Goal: Information Seeking & Learning: Learn about a topic

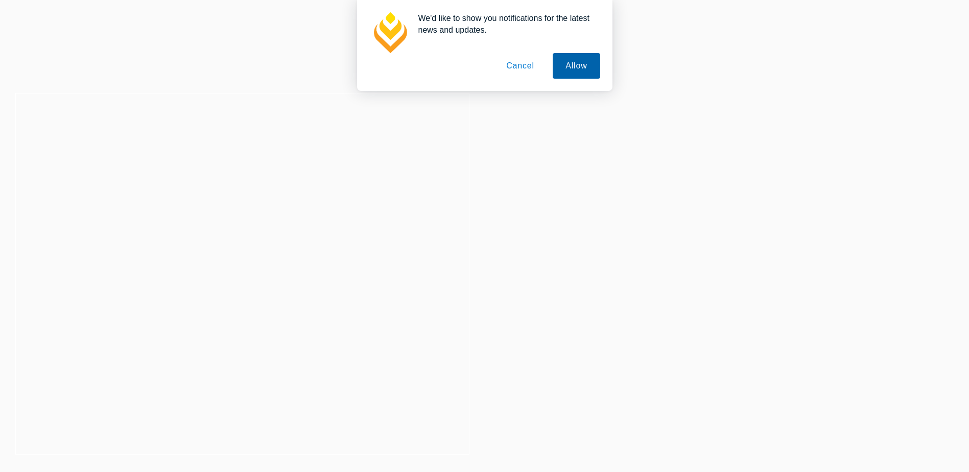
click at [592, 66] on button "Allow" at bounding box center [576, 66] width 47 height 26
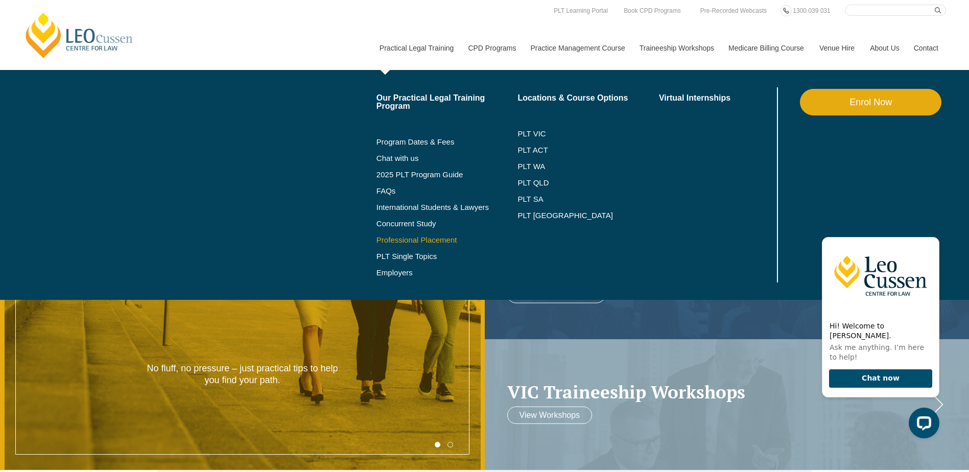
click at [416, 239] on link "Professional Placement" at bounding box center [448, 240] width 142 height 8
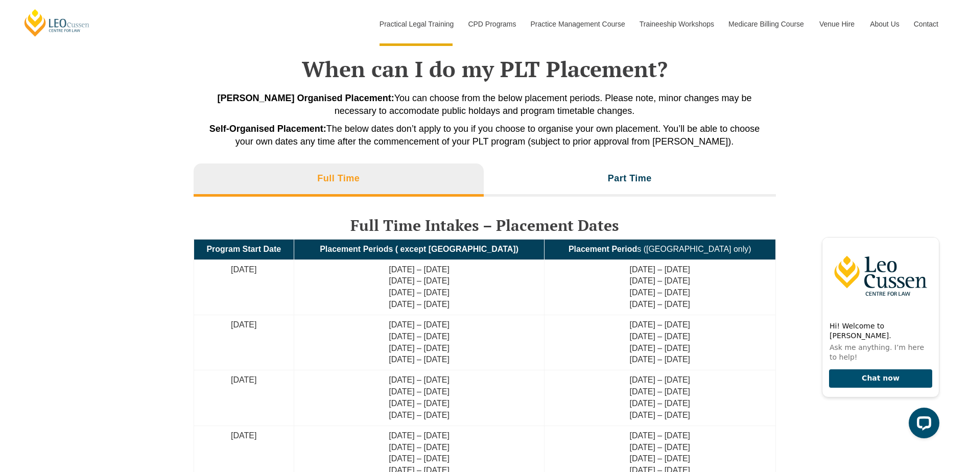
scroll to position [2248, 0]
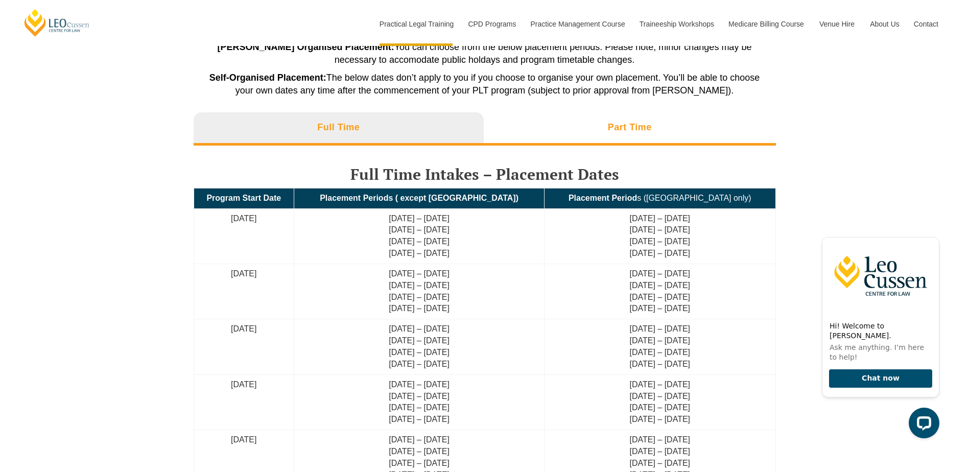
click at [613, 123] on h3 "Part Time" at bounding box center [630, 128] width 44 height 12
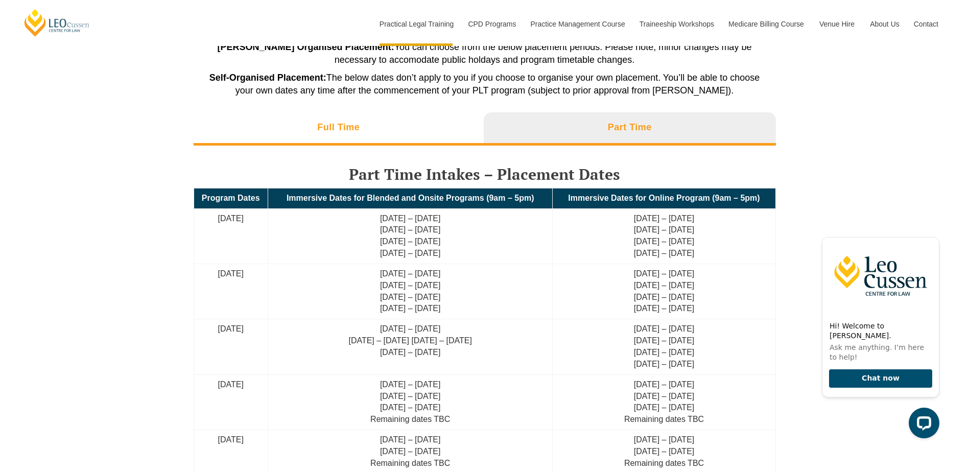
click at [338, 122] on h3 "Full Time" at bounding box center [338, 128] width 42 height 12
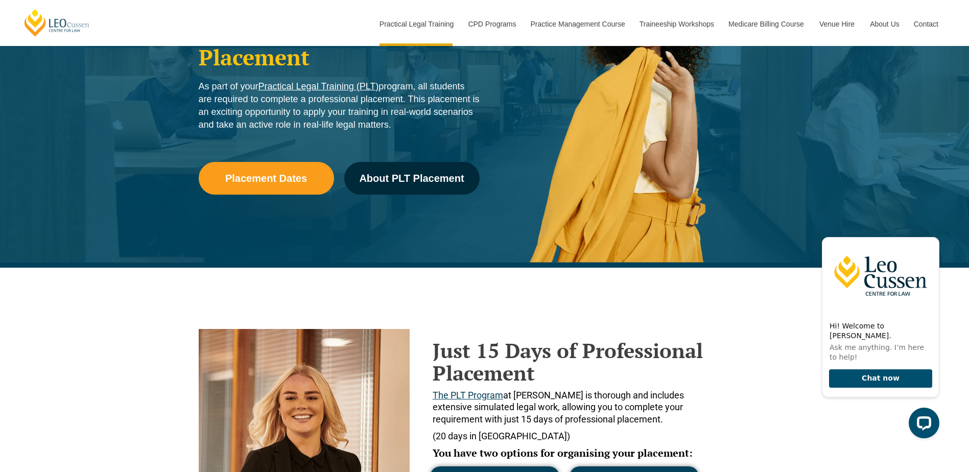
scroll to position [0, 0]
